Goal: Task Accomplishment & Management: Use online tool/utility

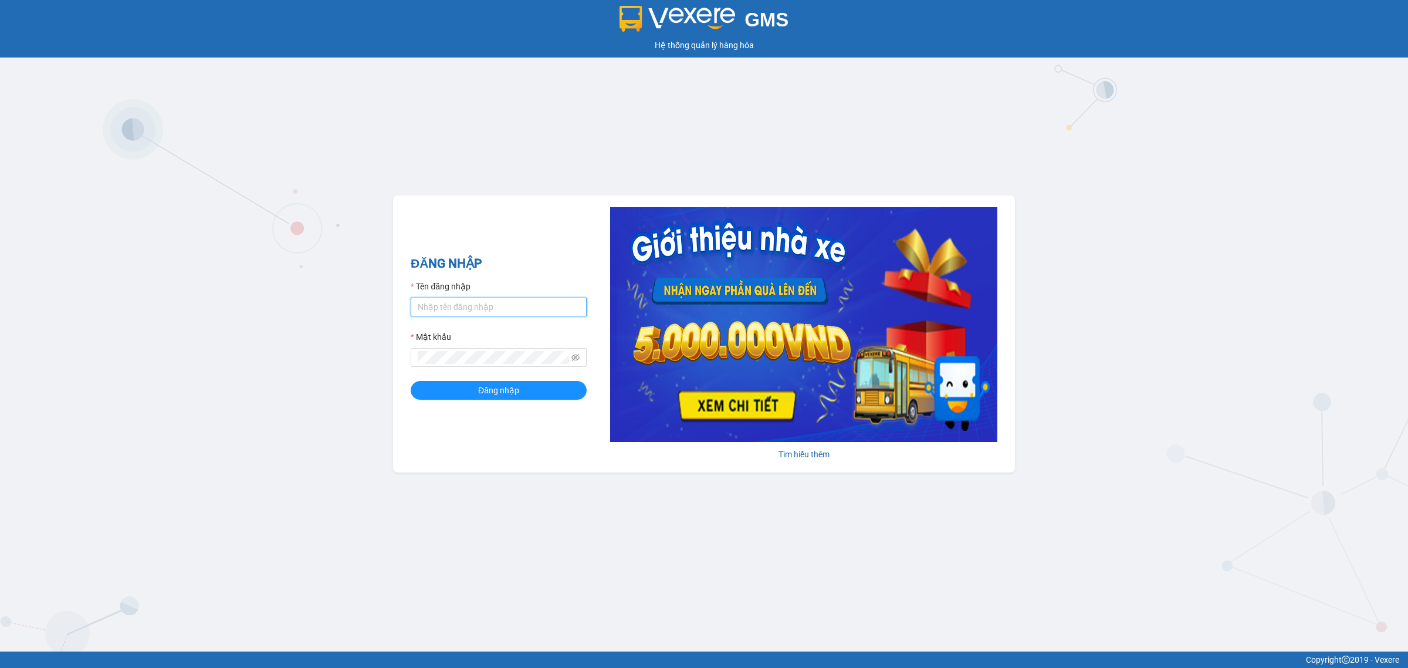
drag, startPoint x: 494, startPoint y: 306, endPoint x: 499, endPoint y: 307, distance: 5.9
click at [494, 306] on input "Tên đăng nhập" at bounding box center [499, 307] width 176 height 19
type input "tuyethuong.binhminhbus"
click at [411, 381] on button "Đăng nhập" at bounding box center [499, 390] width 176 height 19
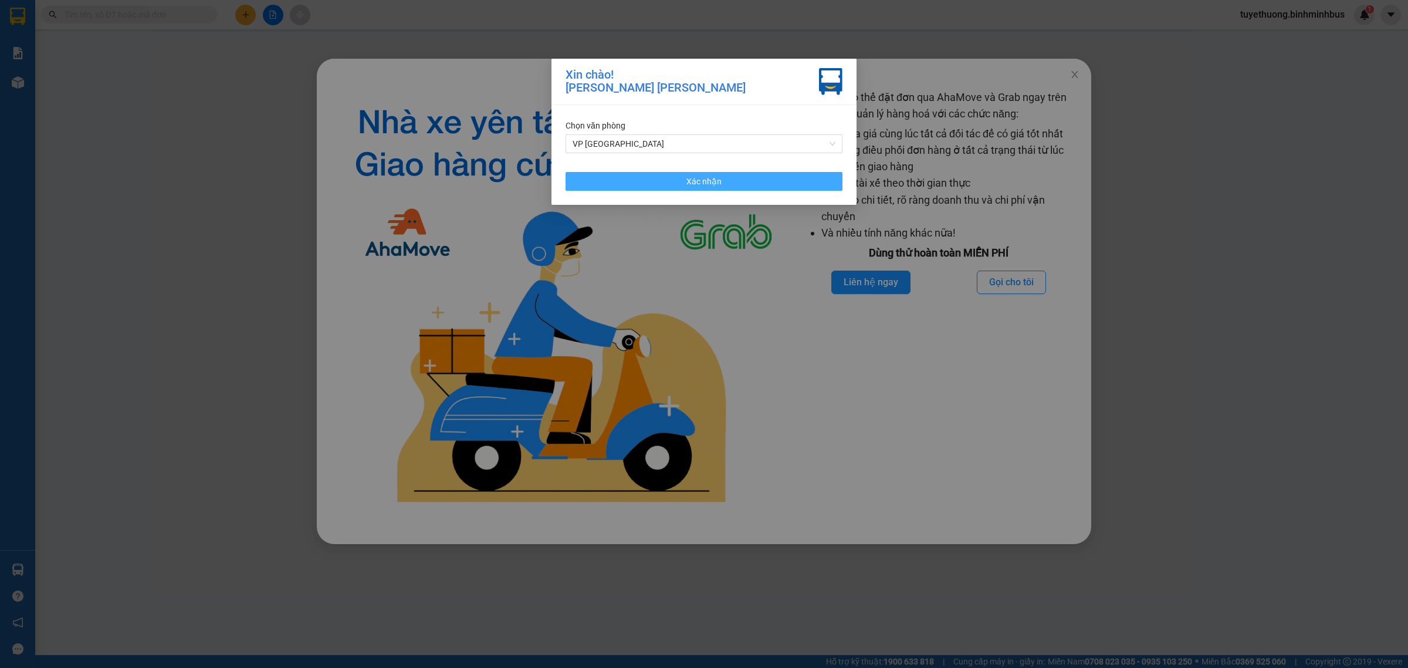
click at [768, 180] on button "Xác nhận" at bounding box center [704, 181] width 277 height 19
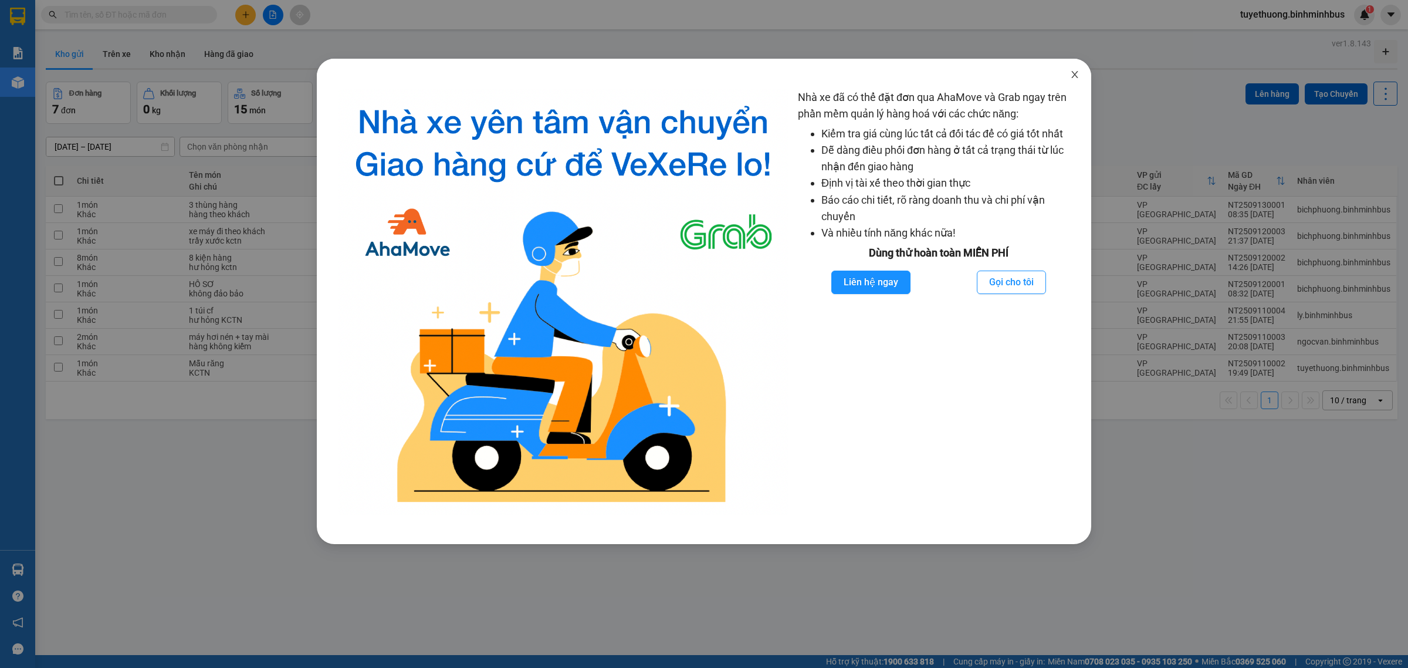
click at [1077, 71] on icon "close" at bounding box center [1074, 74] width 9 height 9
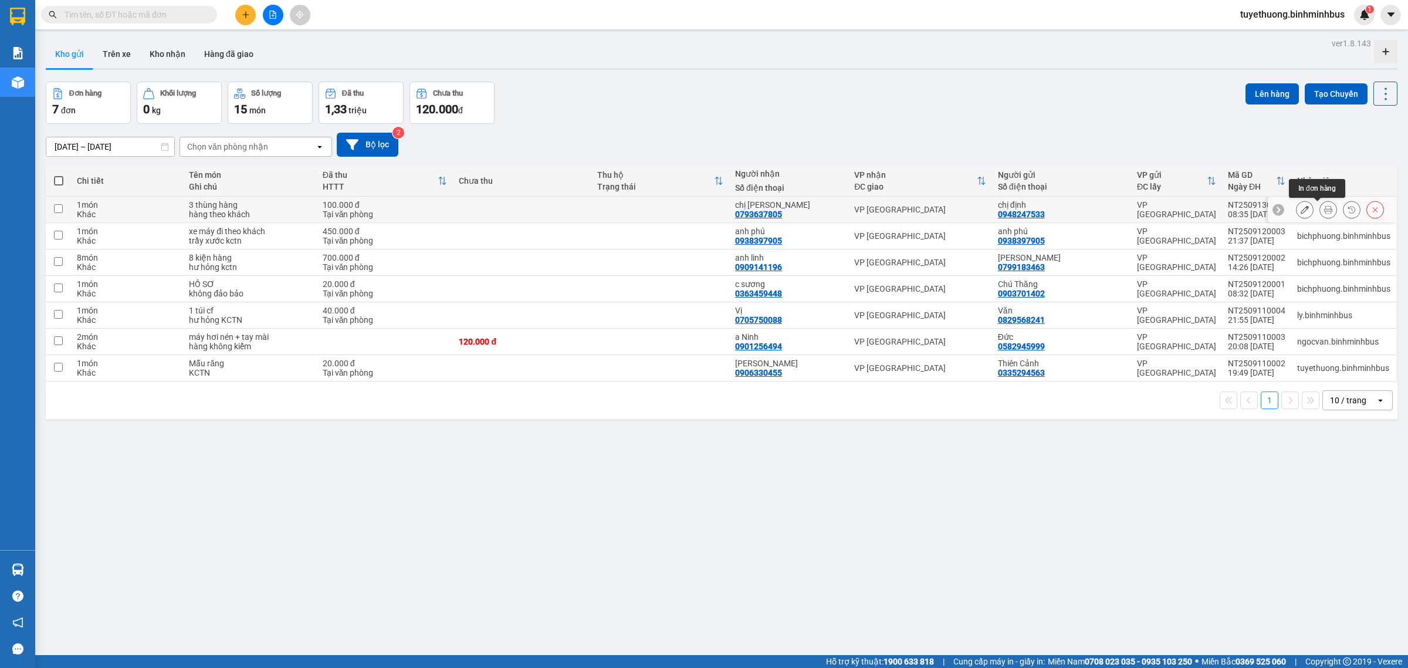
click at [1324, 211] on icon at bounding box center [1328, 209] width 8 height 8
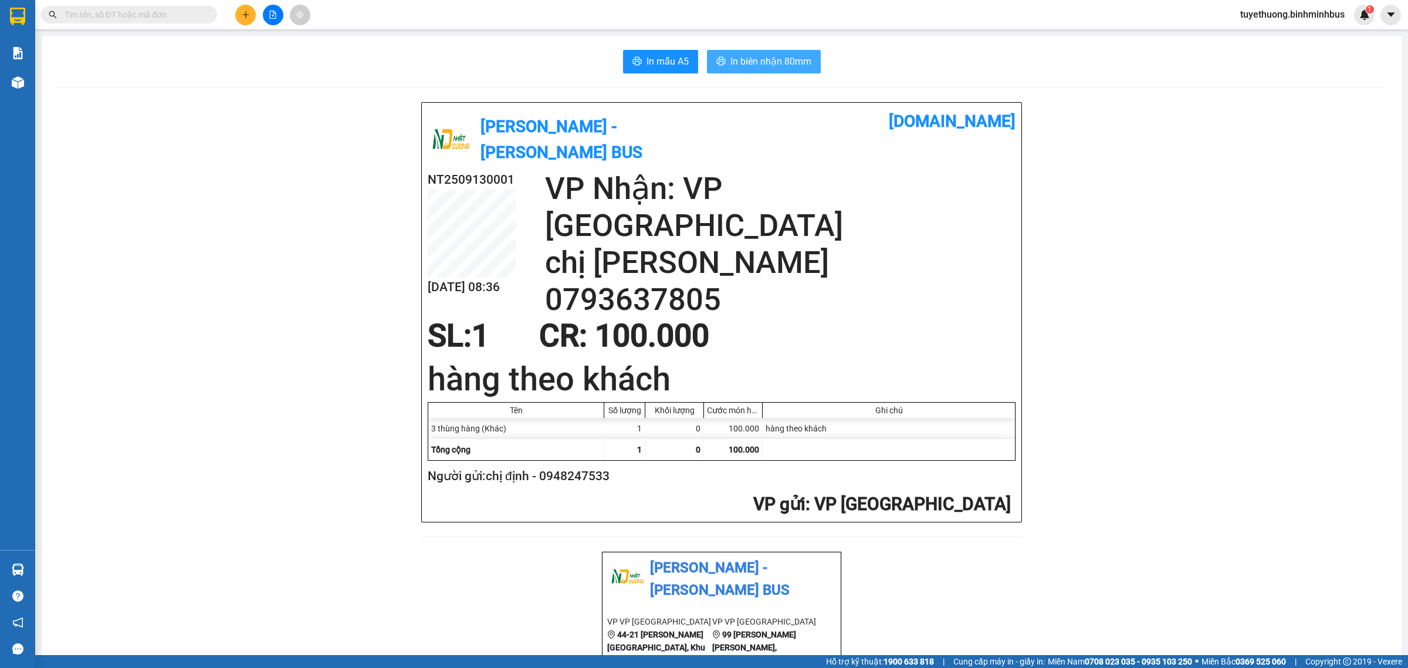
click at [752, 63] on span "In biên nhận 80mm" at bounding box center [771, 61] width 81 height 15
